Goal: Task Accomplishment & Management: Complete application form

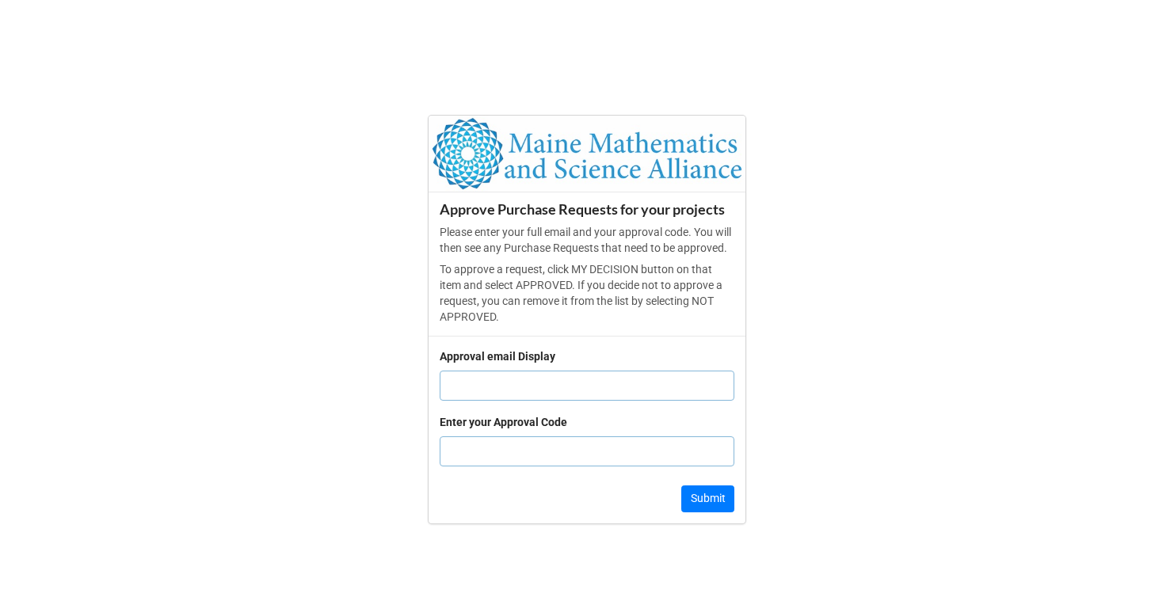
click at [473, 389] on input "text" at bounding box center [587, 386] width 295 height 30
type input "[EMAIL_ADDRESS][DOMAIN_NAME]"
click at [523, 447] on input "text" at bounding box center [587, 451] width 295 height 30
type input "4605"
click button "Submit" at bounding box center [707, 499] width 53 height 27
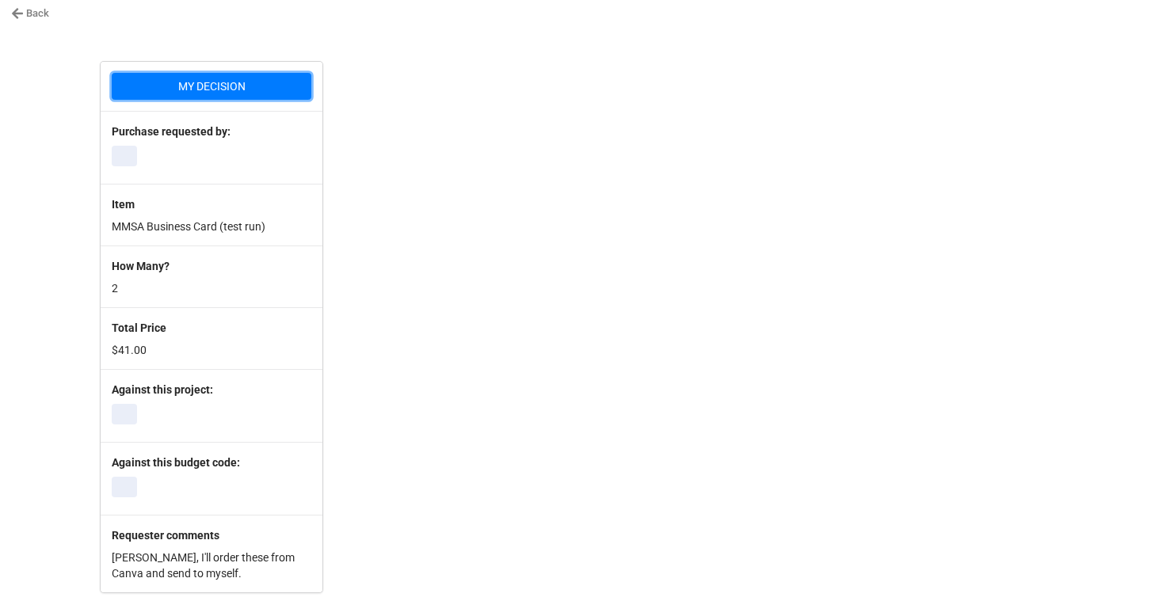
click at [213, 90] on button "MY DECISION" at bounding box center [212, 86] width 200 height 27
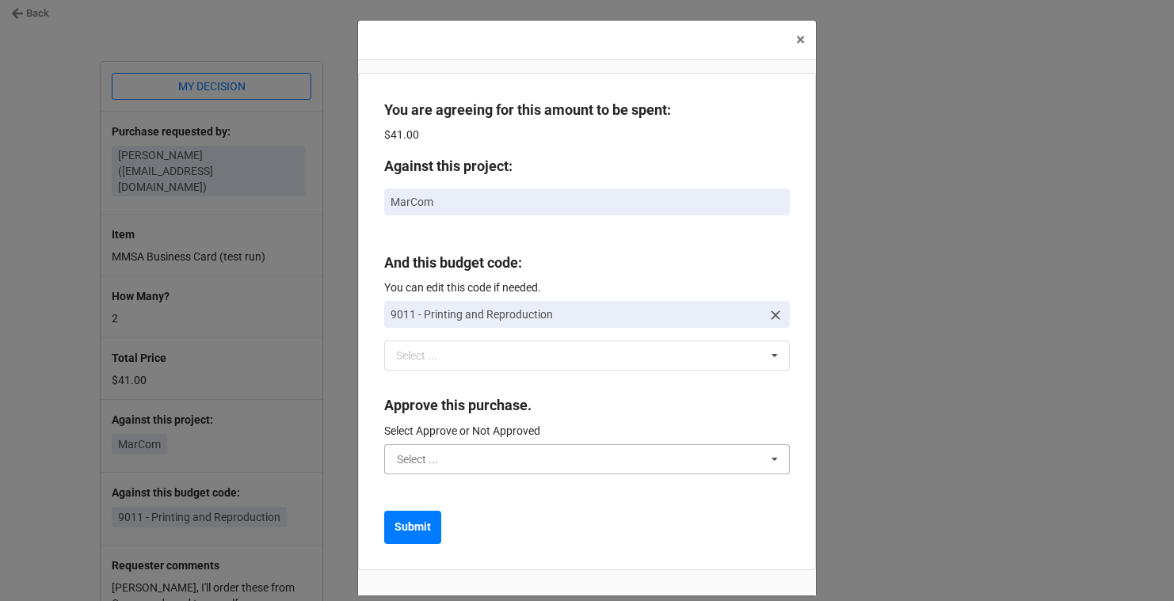
click at [476, 455] on input "text" at bounding box center [588, 459] width 404 height 29
click at [439, 493] on span "Approved" at bounding box center [422, 488] width 48 height 13
click at [412, 529] on b "Submit" at bounding box center [413, 527] width 36 height 17
